Goal: Information Seeking & Learning: Learn about a topic

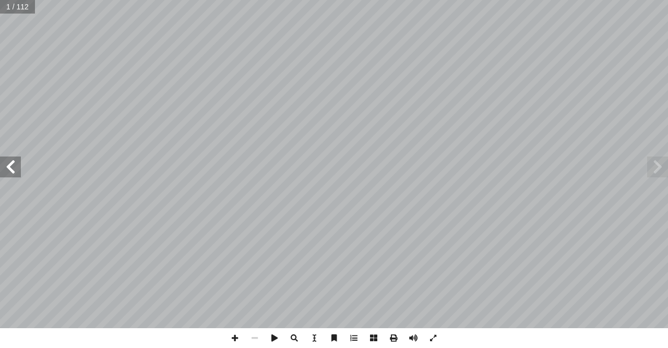
click at [10, 165] on span at bounding box center [10, 167] width 21 height 21
click at [6, 170] on span at bounding box center [10, 167] width 21 height 21
click at [13, 172] on span at bounding box center [10, 167] width 21 height 21
click at [7, 173] on span at bounding box center [10, 167] width 21 height 21
click at [14, 175] on span at bounding box center [10, 167] width 21 height 21
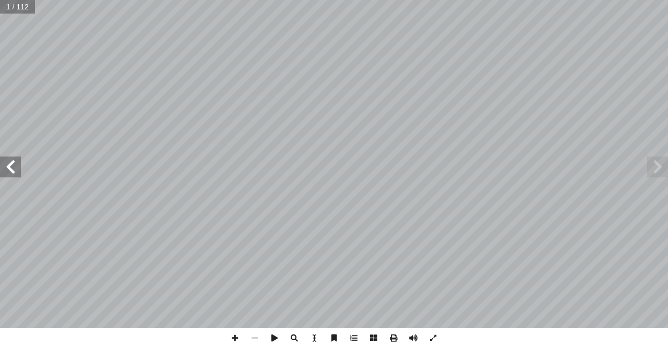
click at [14, 176] on span at bounding box center [10, 167] width 21 height 21
click at [16, 176] on span at bounding box center [10, 167] width 21 height 21
click at [15, 175] on span at bounding box center [10, 167] width 21 height 21
click at [16, 176] on span at bounding box center [10, 167] width 21 height 21
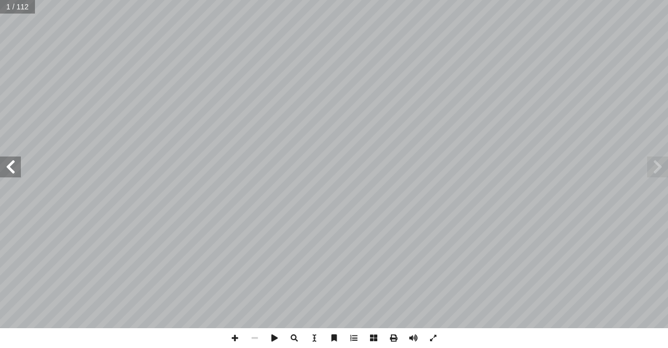
click at [15, 176] on span at bounding box center [10, 167] width 21 height 21
click at [11, 176] on span at bounding box center [10, 167] width 21 height 21
click at [6, 174] on span at bounding box center [10, 167] width 21 height 21
click at [5, 177] on span at bounding box center [10, 167] width 21 height 21
click at [9, 175] on span at bounding box center [10, 167] width 21 height 21
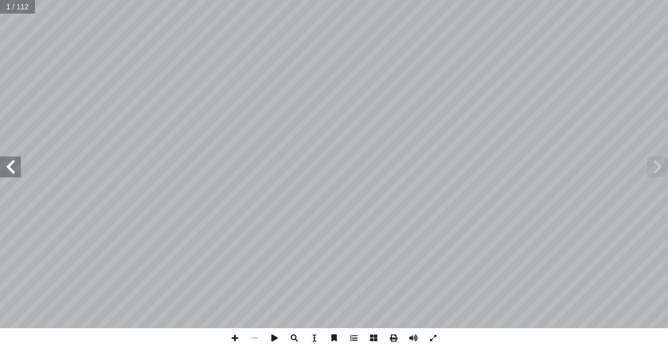
click at [8, 175] on span at bounding box center [10, 167] width 21 height 21
click at [9, 173] on span at bounding box center [10, 167] width 21 height 21
click at [652, 169] on span at bounding box center [657, 167] width 21 height 21
click at [648, 168] on span at bounding box center [657, 167] width 21 height 21
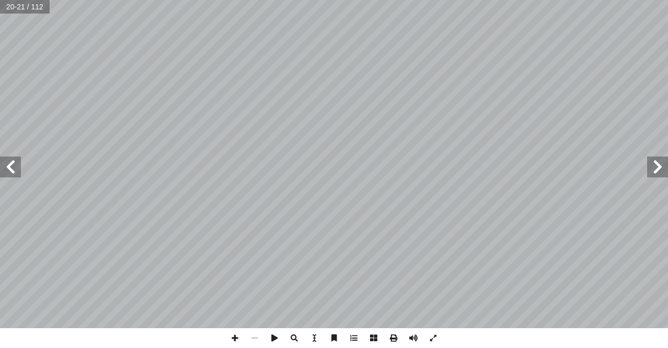
click at [654, 165] on span at bounding box center [657, 167] width 21 height 21
click at [658, 169] on span at bounding box center [657, 167] width 21 height 21
click at [662, 170] on span at bounding box center [657, 167] width 21 height 21
click at [667, 167] on span at bounding box center [657, 167] width 21 height 21
click at [15, 162] on span at bounding box center [10, 167] width 21 height 21
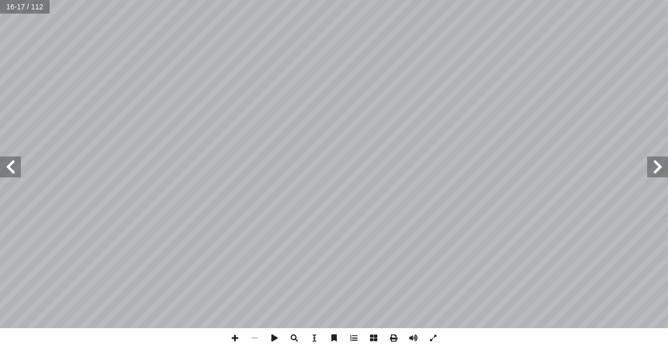
click at [648, 162] on span at bounding box center [657, 167] width 21 height 21
click at [662, 176] on span at bounding box center [657, 167] width 21 height 21
click at [648, 171] on span at bounding box center [657, 167] width 21 height 21
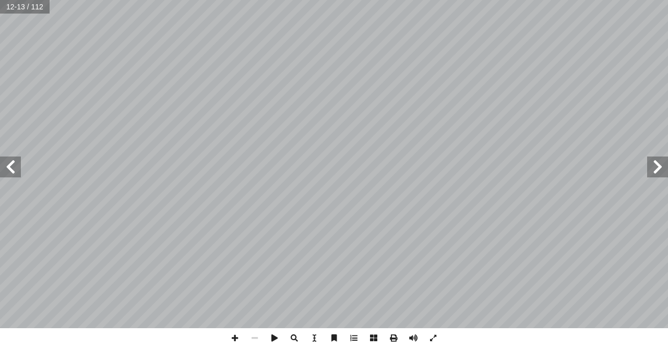
click at [651, 170] on span at bounding box center [657, 167] width 21 height 21
click at [652, 171] on span at bounding box center [657, 167] width 21 height 21
click at [15, 164] on span at bounding box center [10, 167] width 21 height 21
click at [14, 164] on span at bounding box center [10, 167] width 21 height 21
click at [653, 168] on span at bounding box center [657, 167] width 21 height 21
